Goal: Information Seeking & Learning: Learn about a topic

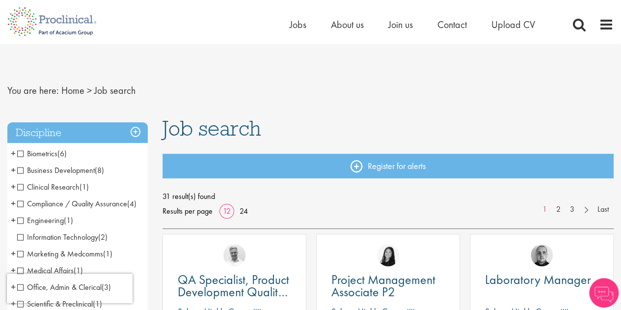
click at [231, 124] on span "Job search" at bounding box center [211, 128] width 99 height 26
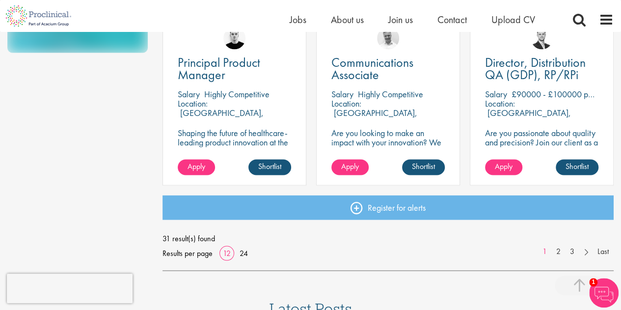
scroll to position [738, 0]
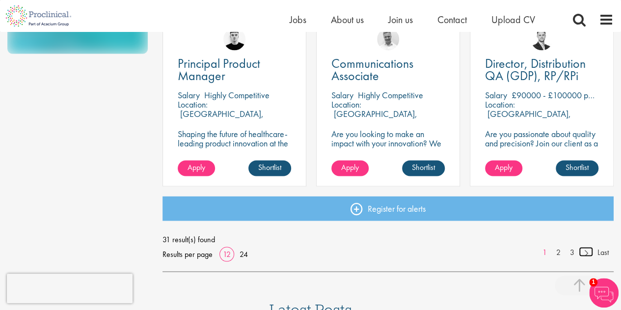
click at [588, 255] on link at bounding box center [586, 251] width 14 height 10
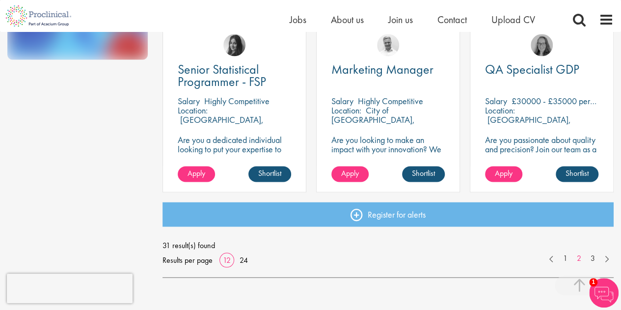
scroll to position [734, 0]
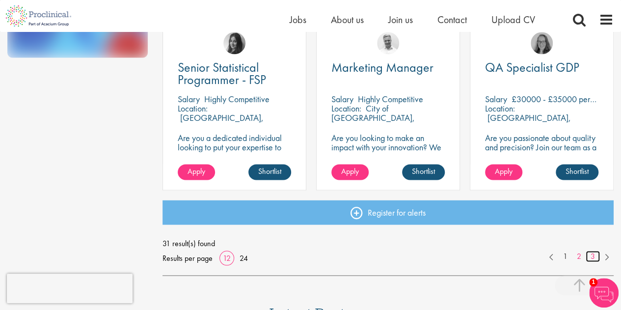
click at [594, 255] on link "3" at bounding box center [592, 255] width 14 height 11
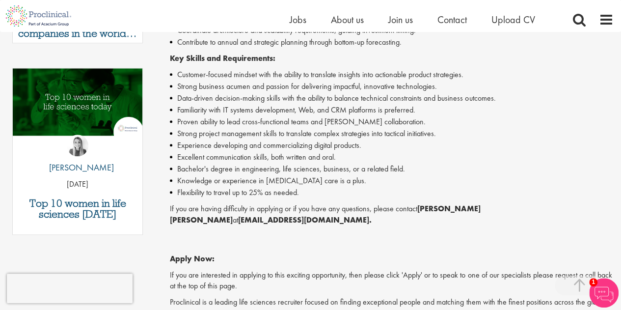
scroll to position [510, 0]
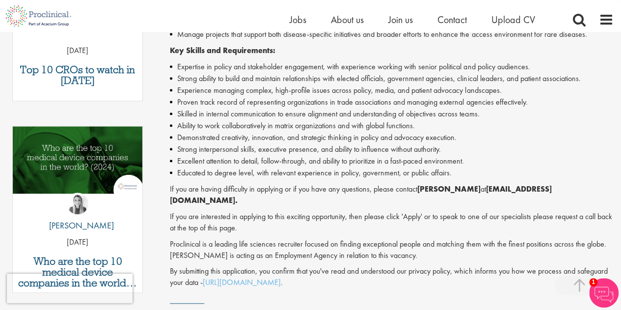
scroll to position [428, 0]
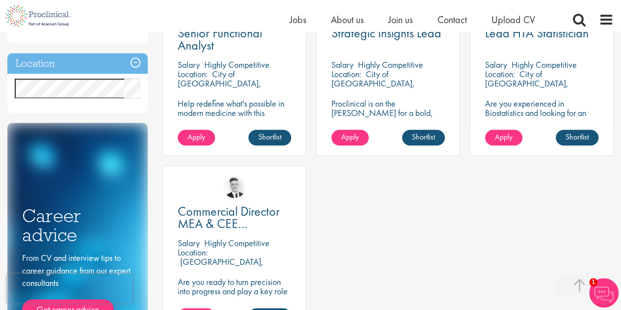
scroll to position [428, 0]
